Goal: Use online tool/utility: Use online tool/utility

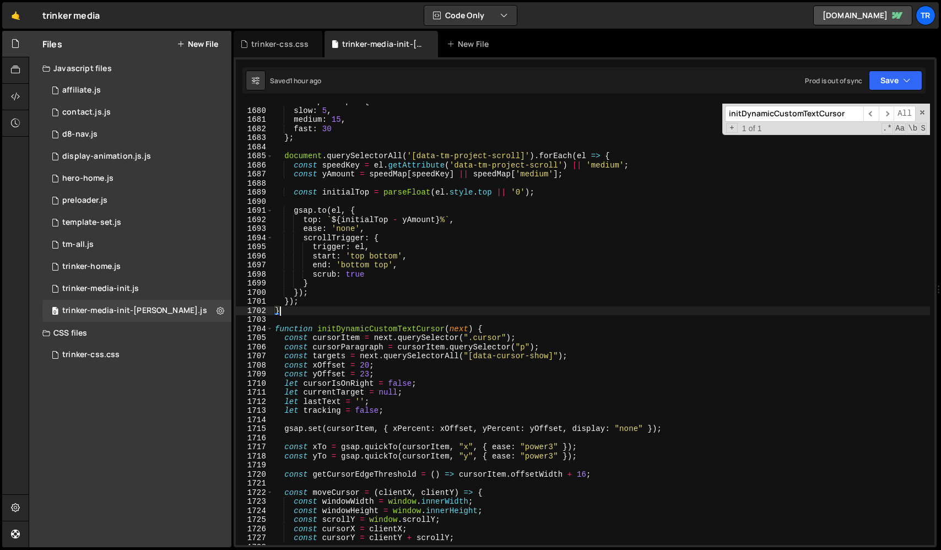
scroll to position [10299, 0]
click at [328, 309] on div "const speedMap = { slow : 5 , medium : 15 , fast : 30 } ; document . querySelec…" at bounding box center [601, 327] width 657 height 460
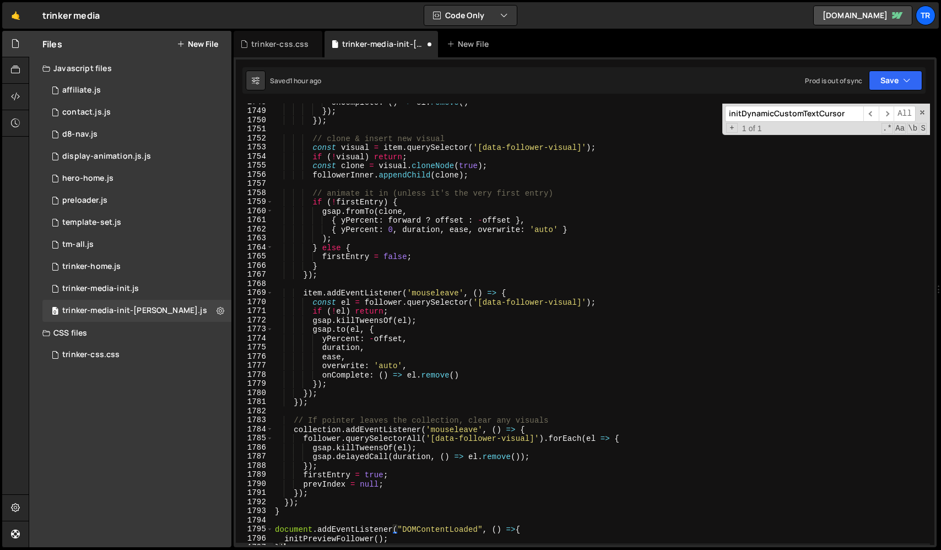
scroll to position [10673, 0]
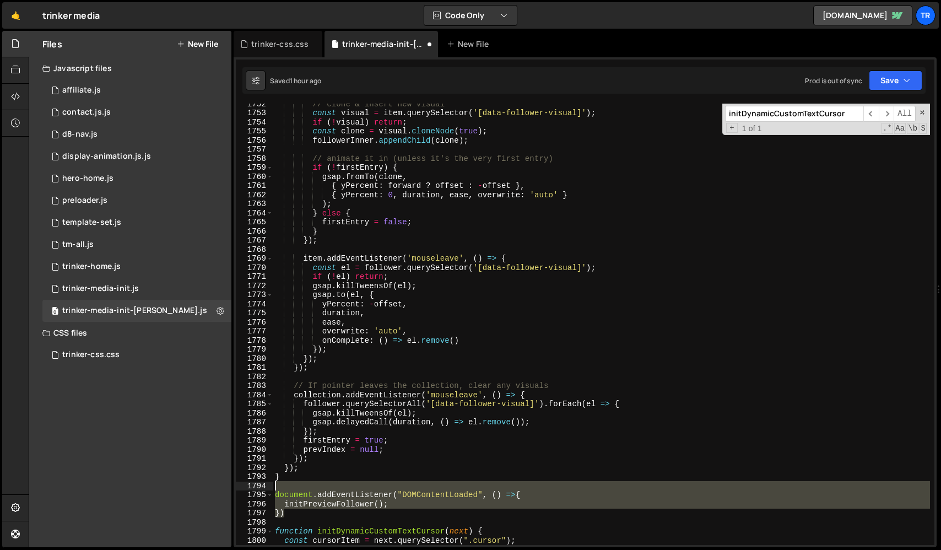
drag, startPoint x: 292, startPoint y: 515, endPoint x: 271, endPoint y: 486, distance: 35.5
click at [271, 486] on div "}) 1752 1753 1754 1755 1756 1757 1758 1759 1760 1761 1762 1763 1764 1765 1766 1…" at bounding box center [585, 324] width 699 height 441
type textarea "document.addEventListener("DOMContentLoaded", () =>{"
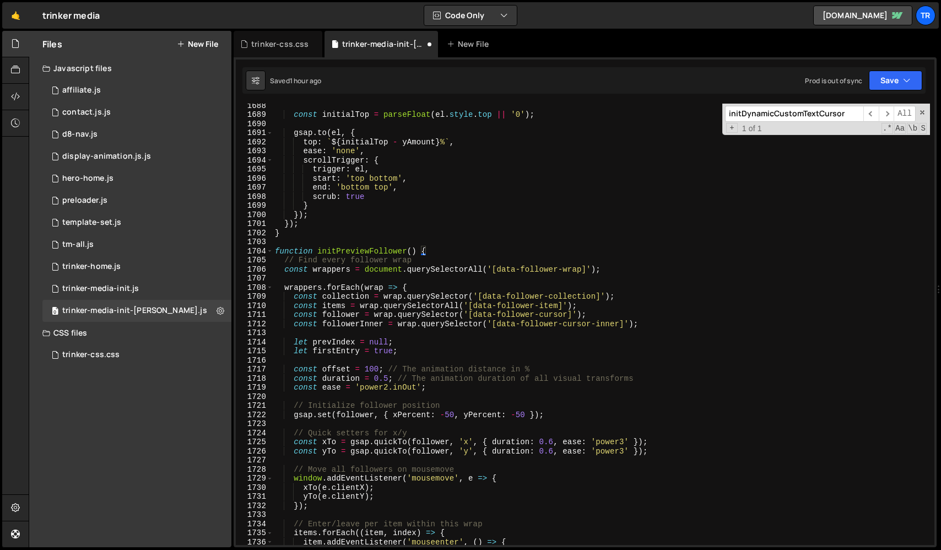
scroll to position [10296, 0]
click at [413, 253] on div "const initialTop = parseFloat ( el . style . top || '0' ) ; gsap . to ( el , { …" at bounding box center [601, 331] width 657 height 460
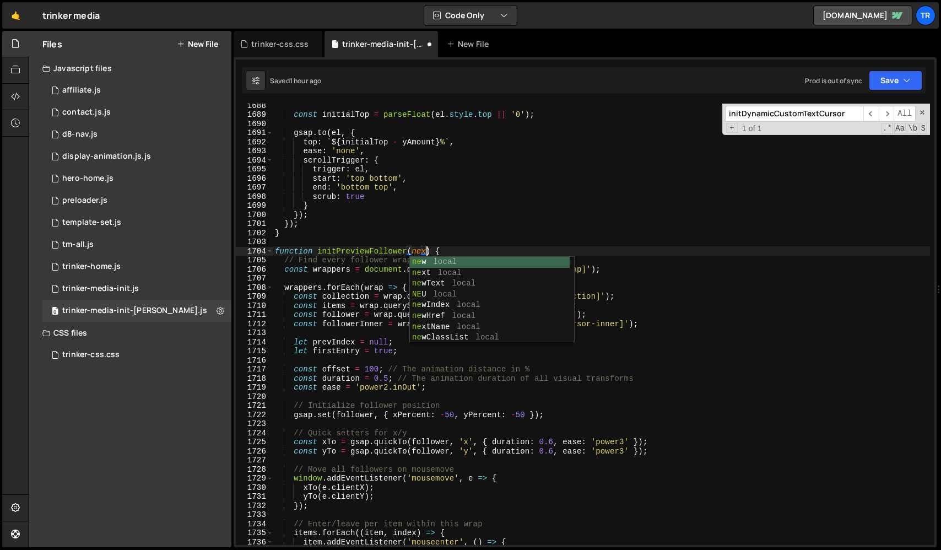
scroll to position [0, 10]
type textarea "function initPreviewFollower(next) {"
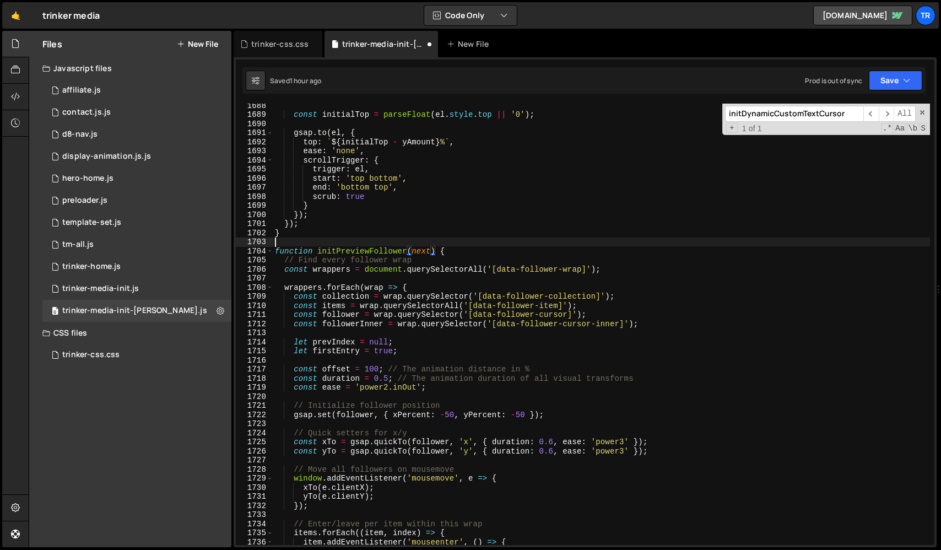
click at [436, 240] on div "const initialTop = parseFloat ( el . style . top || '0' ) ; gsap . to ( el , { …" at bounding box center [601, 331] width 657 height 460
click at [384, 255] on div "const initialTop = parseFloat ( el . style . top || '0' ) ; gsap . to ( el , { …" at bounding box center [601, 331] width 657 height 460
type textarea "function initPreviewFollower(next) {"
click at [384, 255] on div "const initialTop = parseFloat ( el . style . top || '0' ) ; gsap . to ( el , { …" at bounding box center [601, 331] width 657 height 460
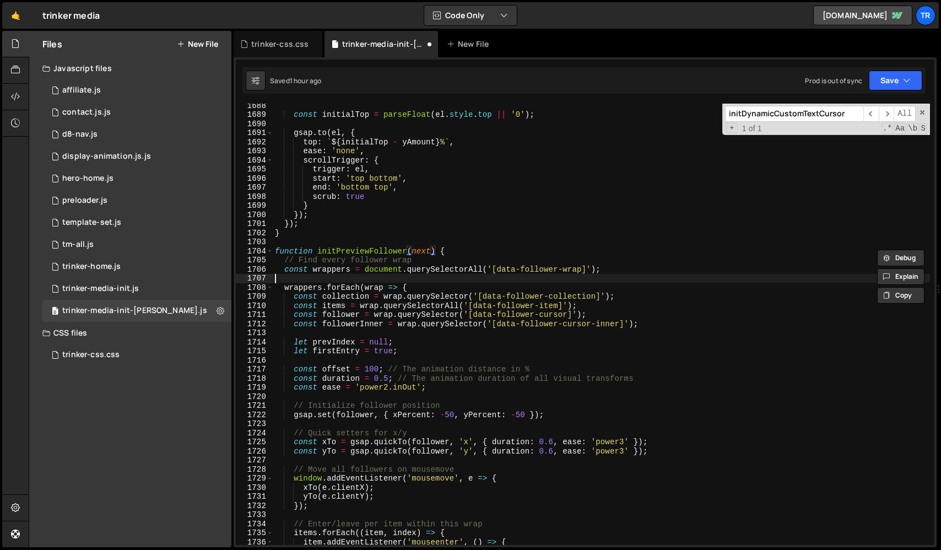
click at [381, 282] on div "const initialTop = parseFloat ( el . style . top || '0' ) ; gsap . to ( el , { …" at bounding box center [601, 331] width 657 height 460
click at [378, 273] on div "const initialTop = parseFloat ( el . style . top || '0' ) ; gsap . to ( el , { …" at bounding box center [601, 331] width 657 height 460
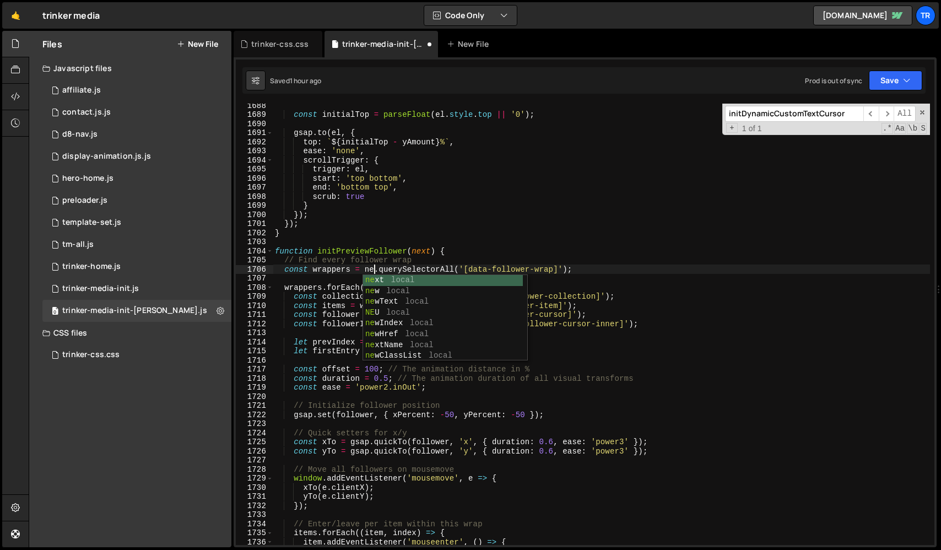
scroll to position [0, 7]
type textarea "const wrappers = next.querySelectorAll('[data-follower-wrap]');"
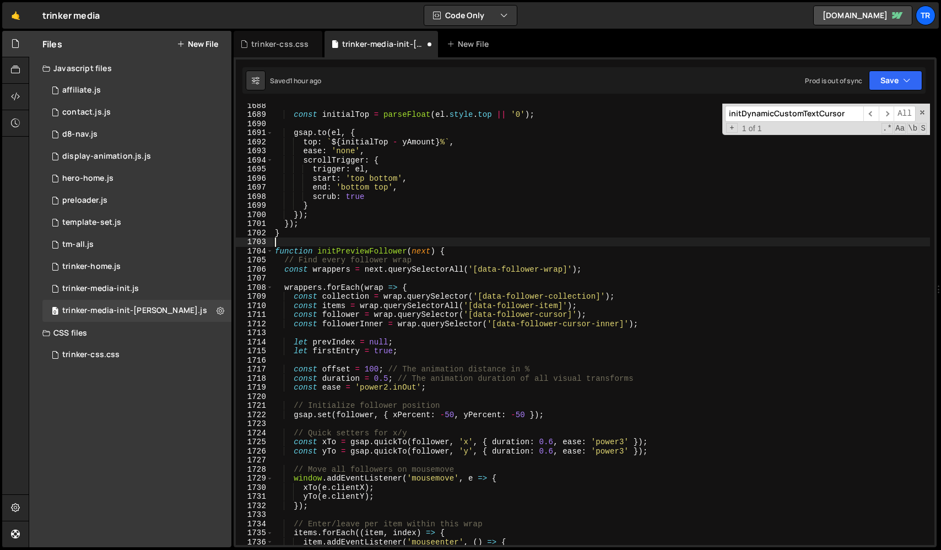
click at [446, 239] on div "const initialTop = parseFloat ( el . style . top || '0' ) ; gsap . to ( el , { …" at bounding box center [601, 331] width 657 height 460
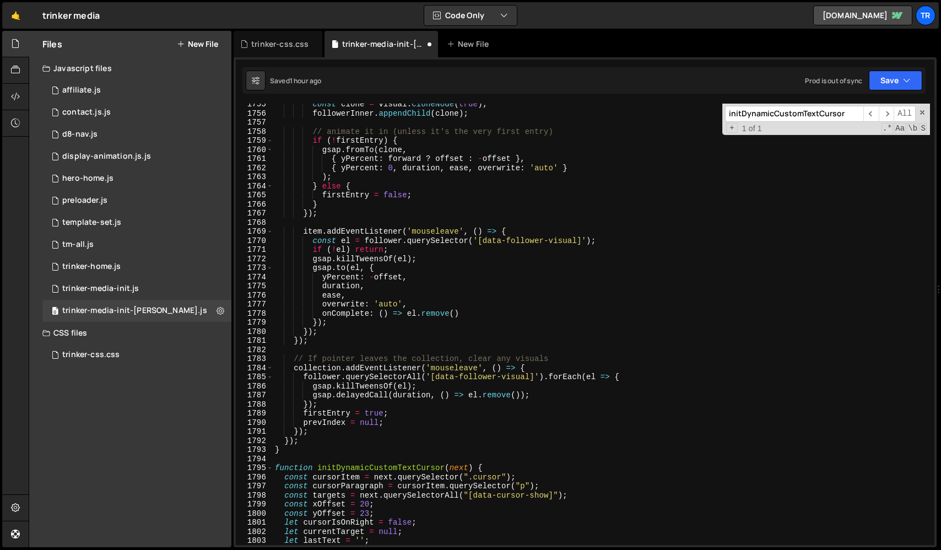
scroll to position [10706, 0]
click at [388, 467] on div "const clone = visual . cloneNode ( true ) ; followerInner . appendChild ( clone…" at bounding box center [601, 329] width 657 height 460
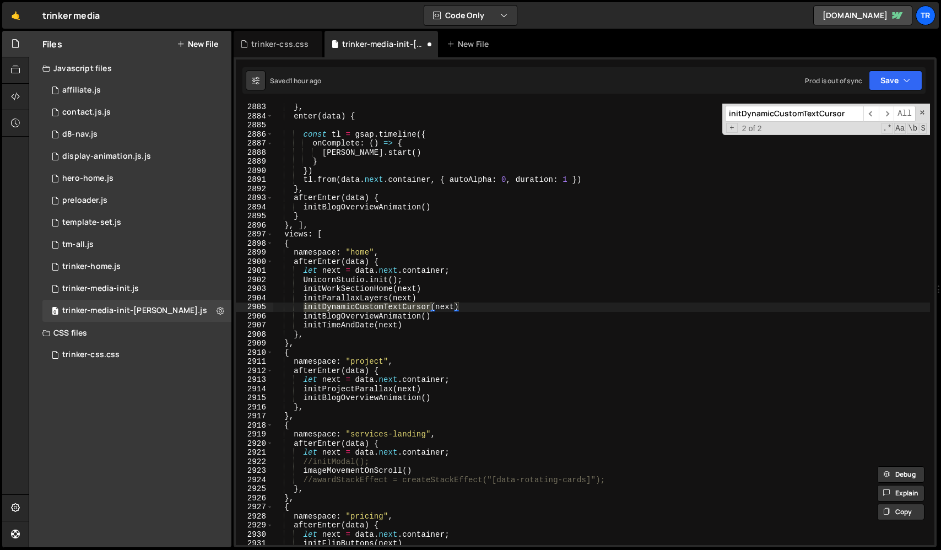
scroll to position [17594, 0]
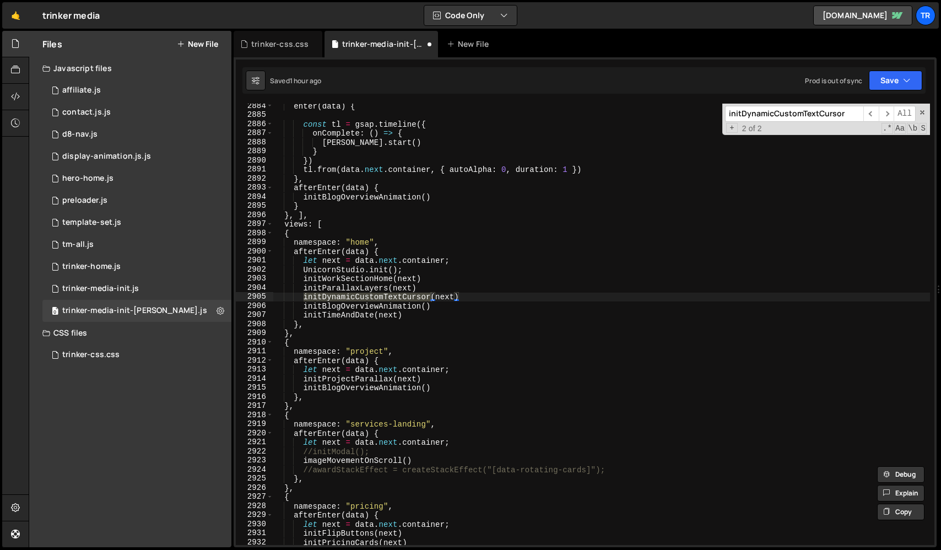
type textarea "initBlogOverviewAnimation()"
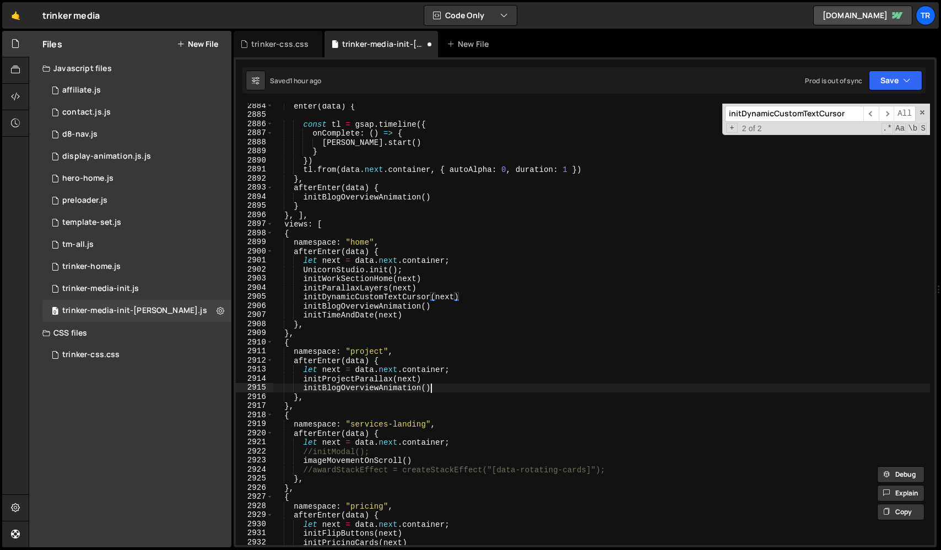
click at [441, 386] on div "enter ( data ) { const tl = gsap . timeline ({ onComplete : ( ) => { [PERSON_NA…" at bounding box center [601, 331] width 657 height 460
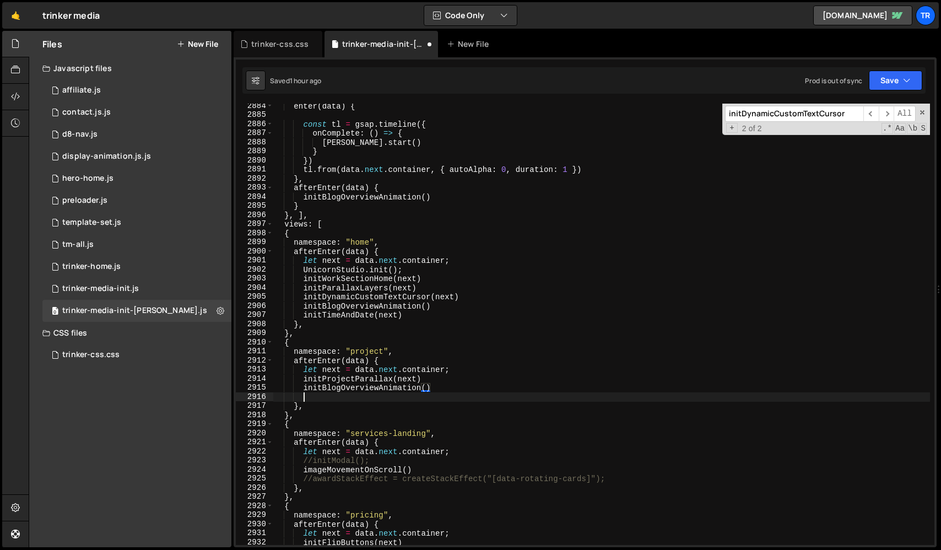
scroll to position [0, 1]
paste textarea "initPreviewFollower"
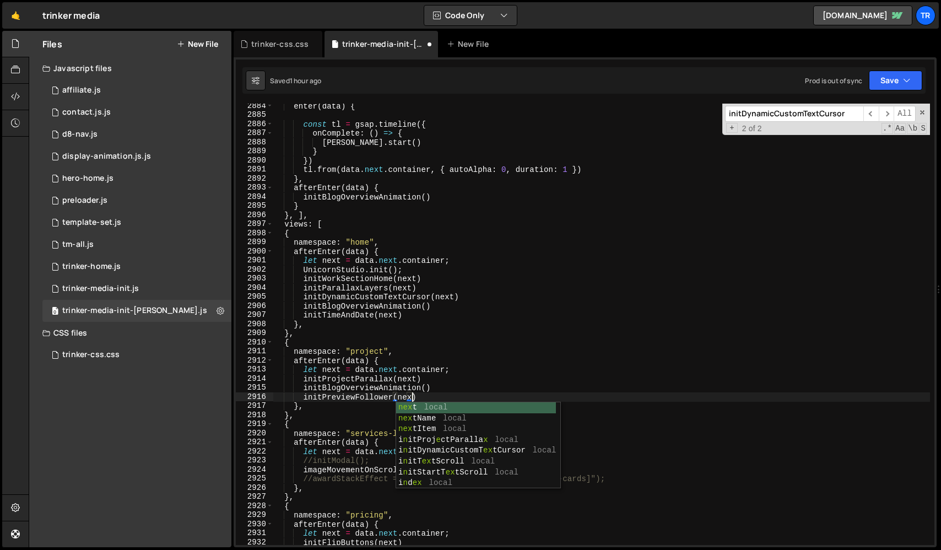
scroll to position [0, 9]
click at [468, 391] on div "enter ( data ) { const tl = gsap . timeline ({ onComplete : ( ) => { [PERSON_NA…" at bounding box center [601, 331] width 657 height 460
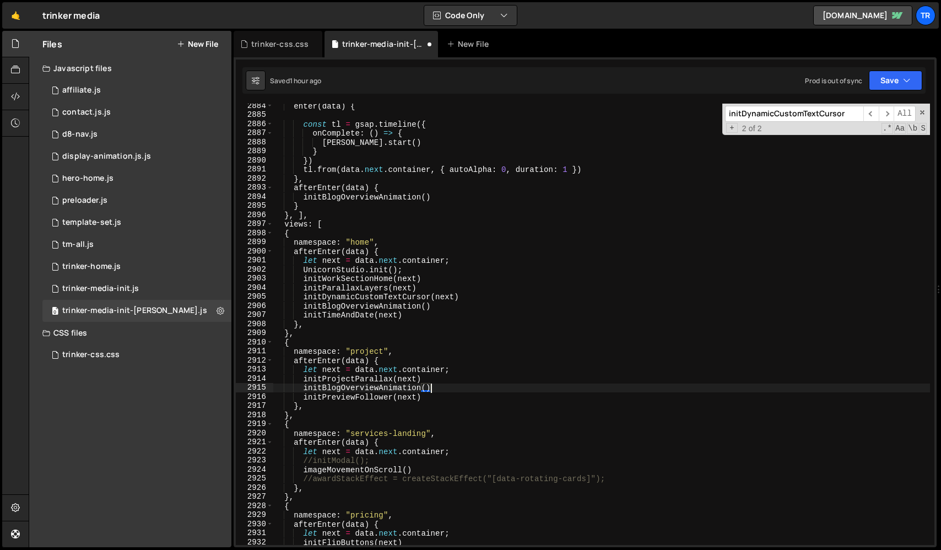
scroll to position [0, 1]
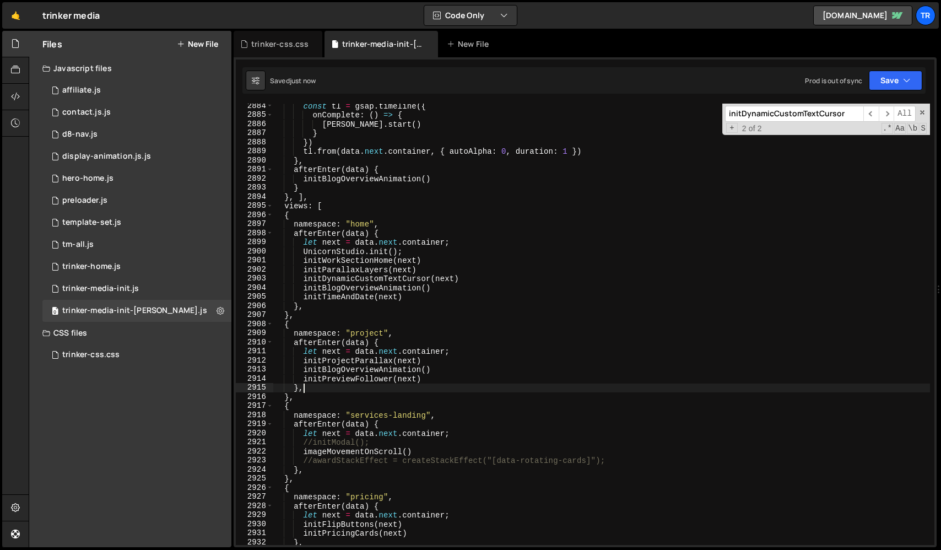
type textarea "},"
